Goal: Task Accomplishment & Management: Use online tool/utility

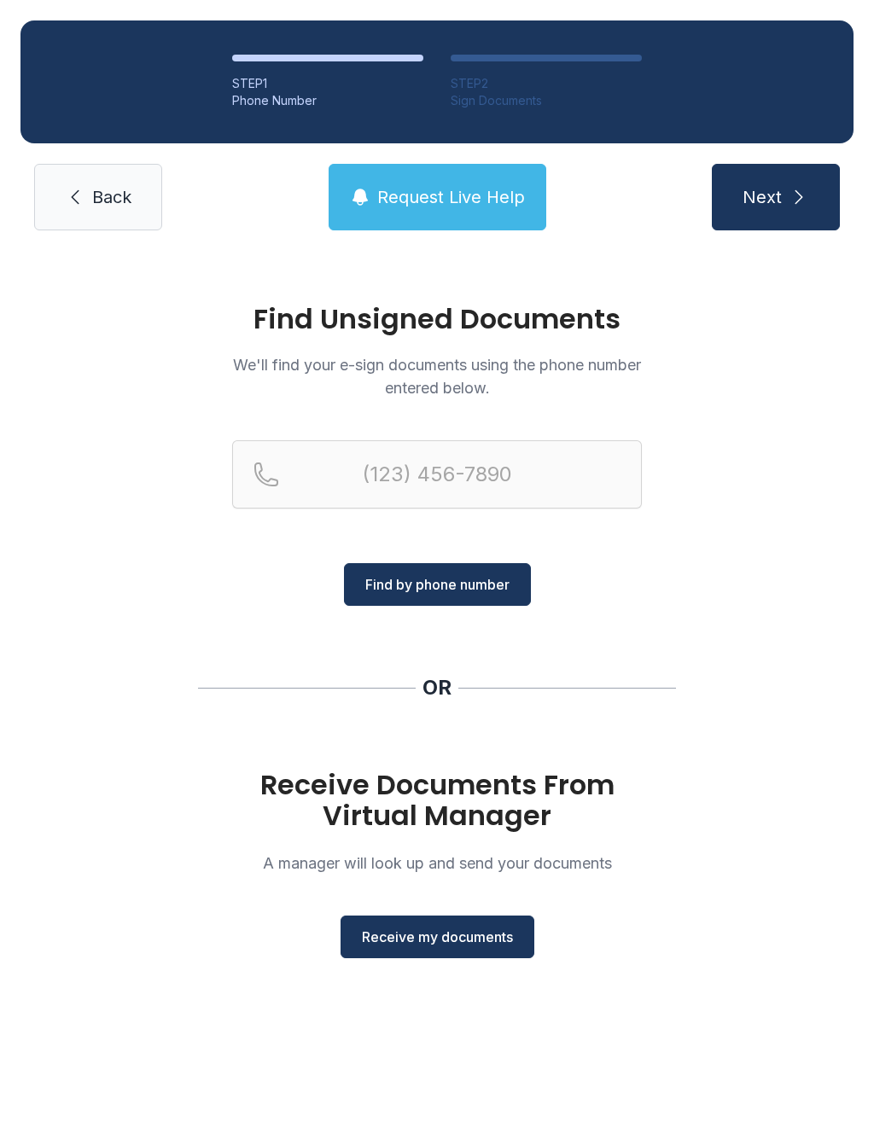
click at [470, 946] on span "Receive my documents" at bounding box center [437, 937] width 151 height 20
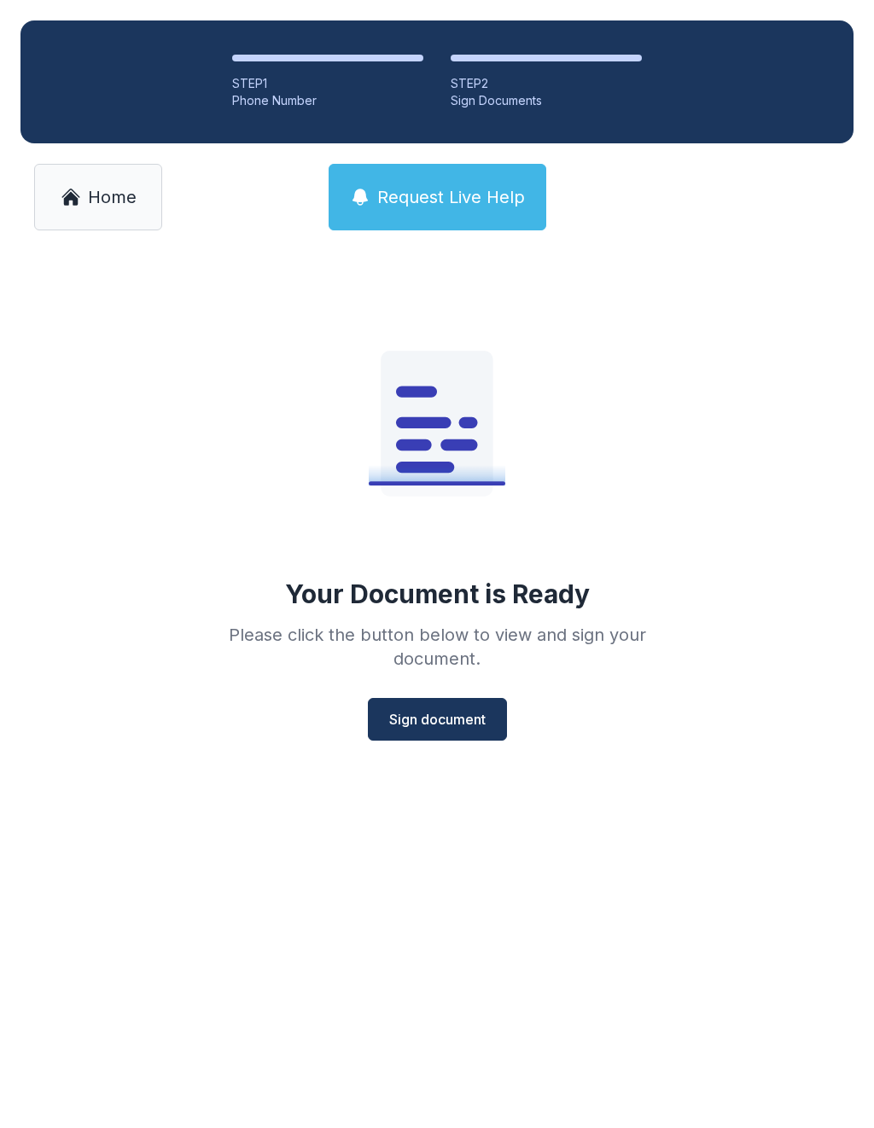
click at [458, 720] on span "Sign document" at bounding box center [437, 719] width 96 height 20
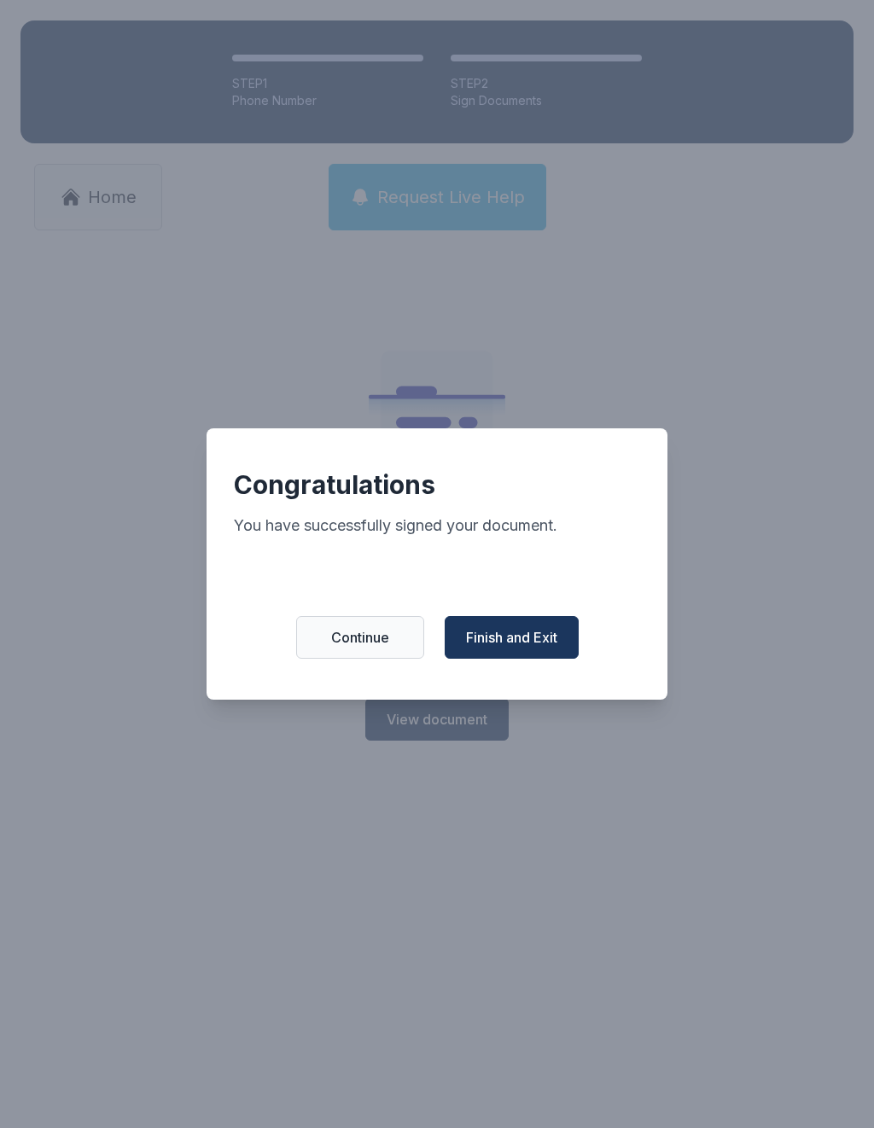
click at [530, 648] on span "Finish and Exit" at bounding box center [511, 637] width 91 height 20
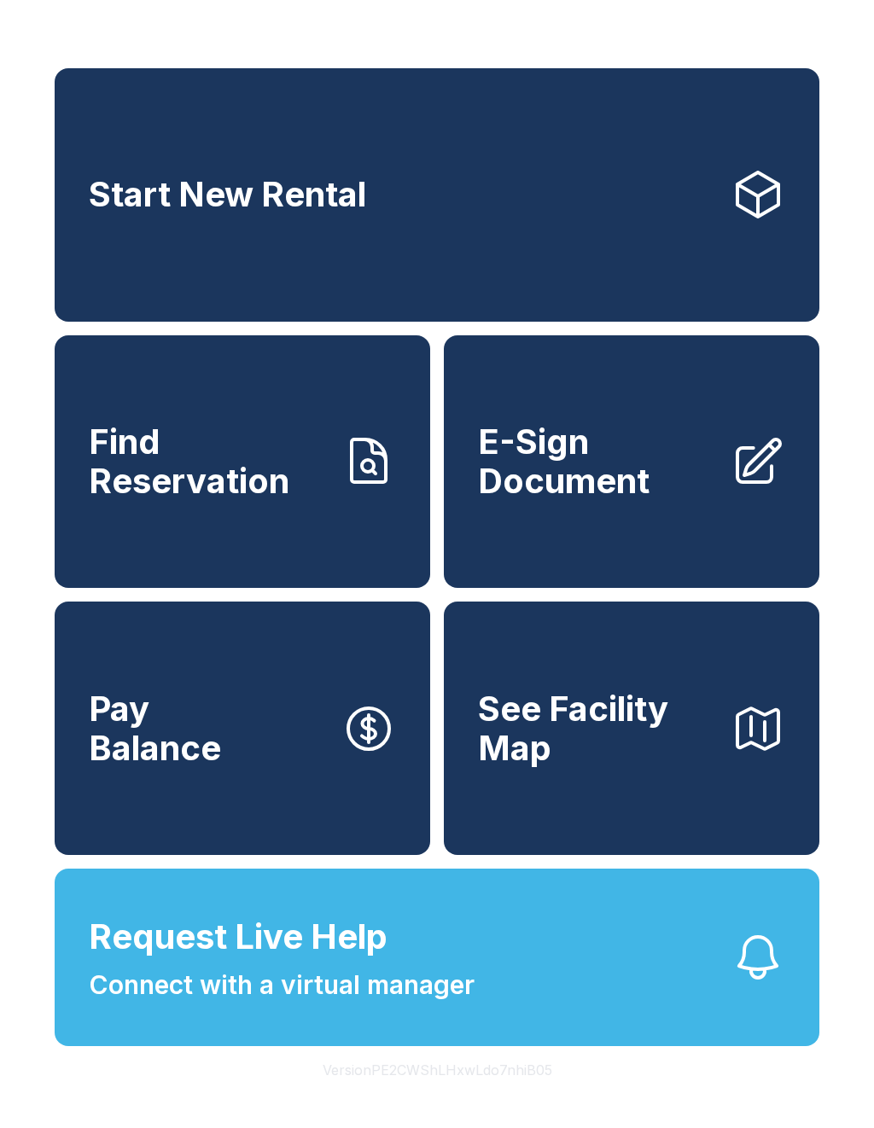
click at [593, 500] on span "E-Sign Document" at bounding box center [597, 462] width 239 height 78
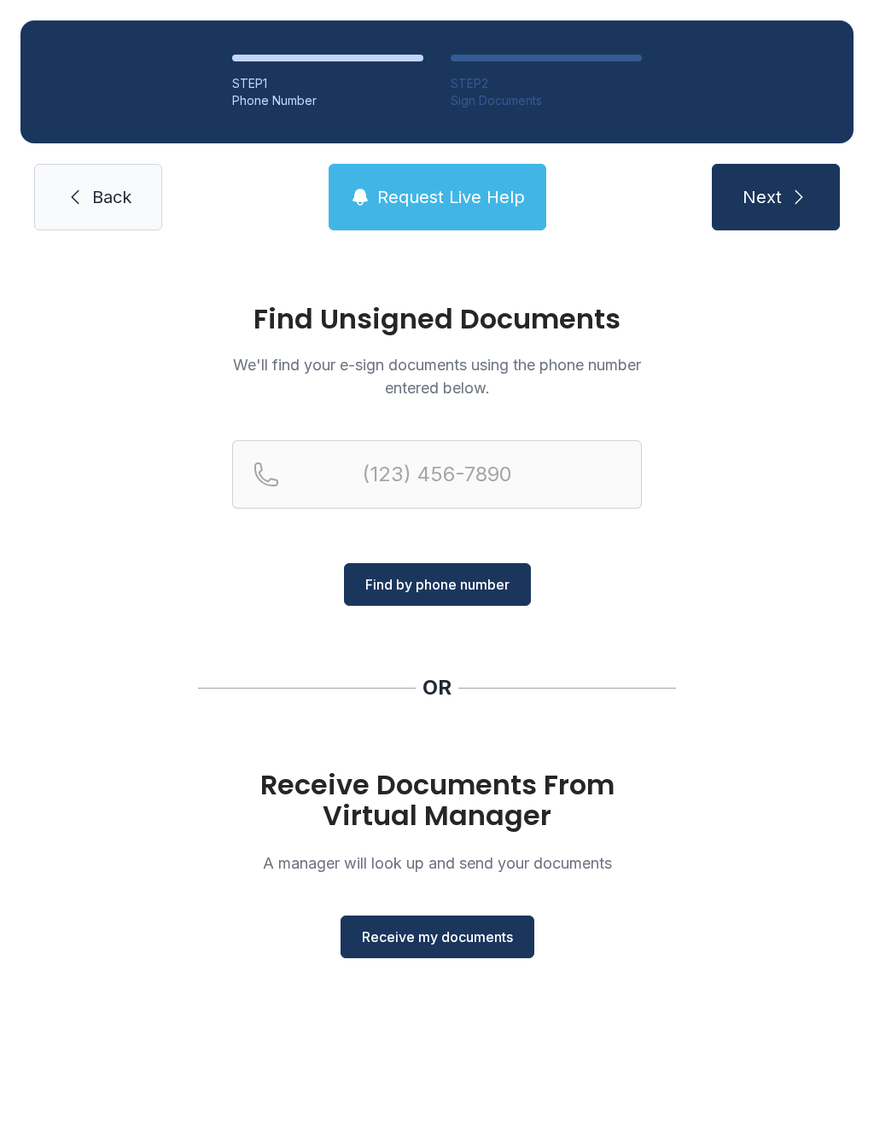
click at [466, 934] on span "Receive my documents" at bounding box center [437, 937] width 151 height 20
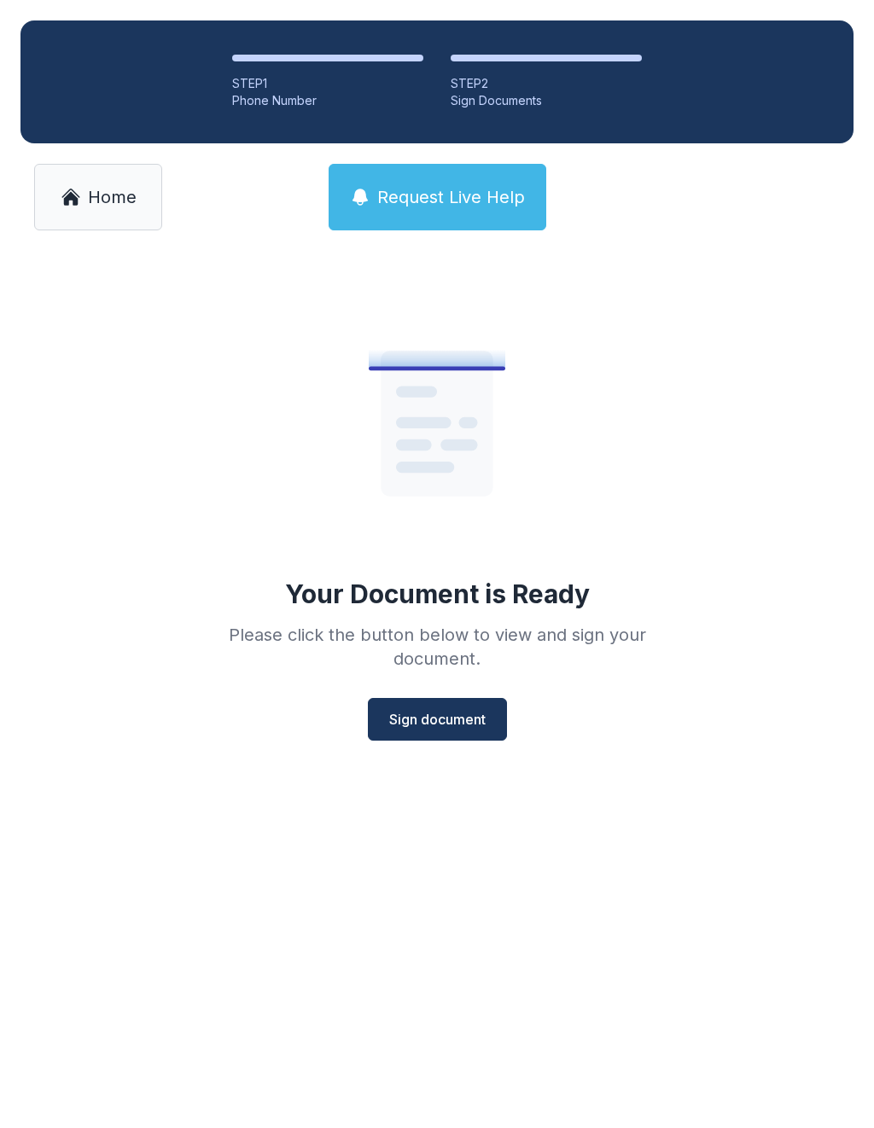
click at [442, 728] on span "Sign document" at bounding box center [437, 719] width 96 height 20
click at [110, 212] on link "Home" at bounding box center [98, 197] width 128 height 67
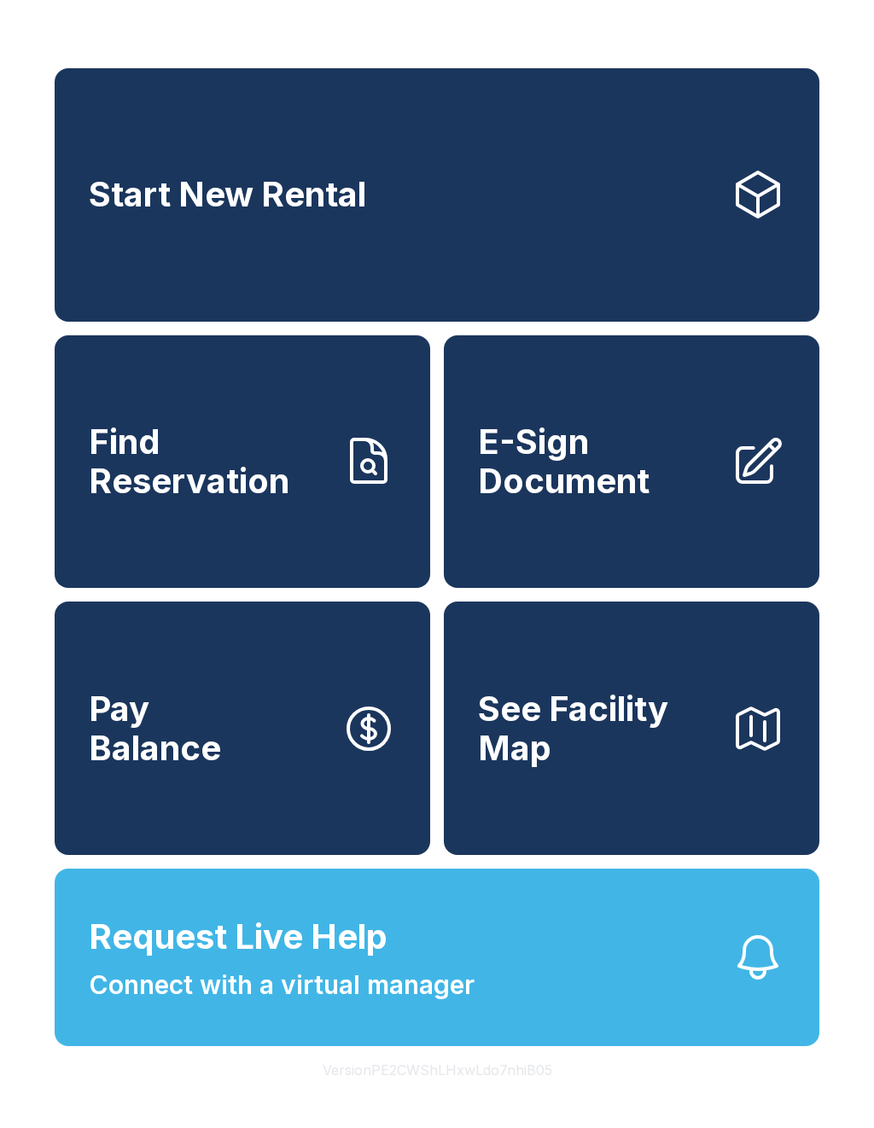
click at [572, 499] on span "E-Sign Document" at bounding box center [597, 462] width 239 height 78
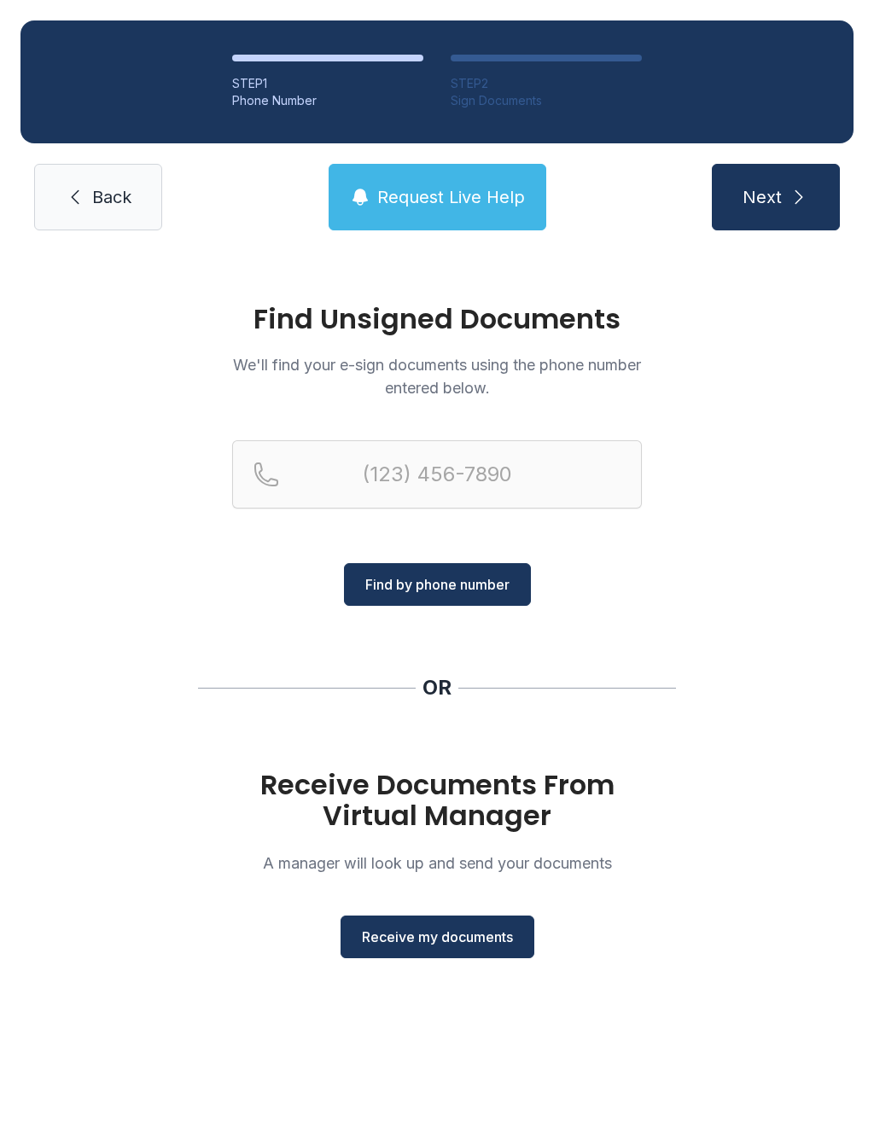
click at [456, 934] on span "Receive my documents" at bounding box center [437, 937] width 151 height 20
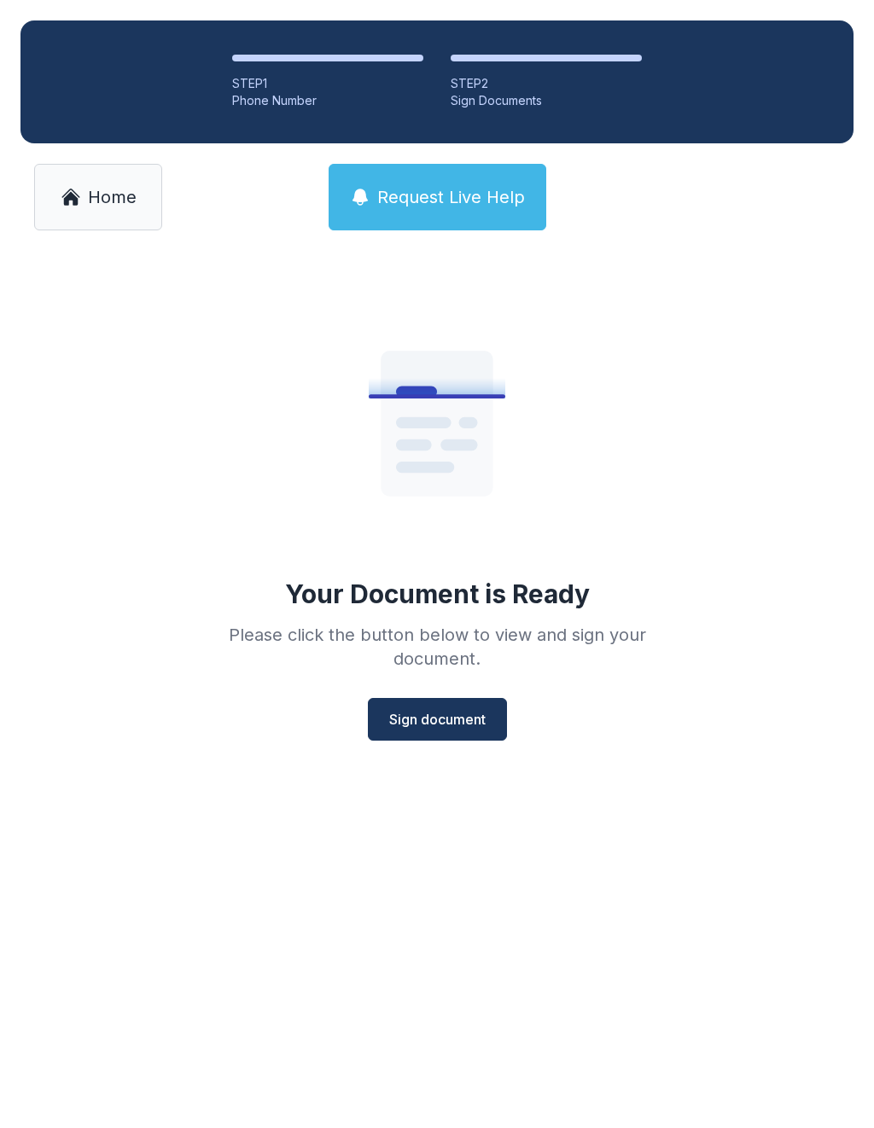
click at [439, 729] on span "Sign document" at bounding box center [437, 719] width 96 height 20
click at [90, 201] on span "Home" at bounding box center [112, 197] width 49 height 24
